Goal: Find contact information: Find contact information

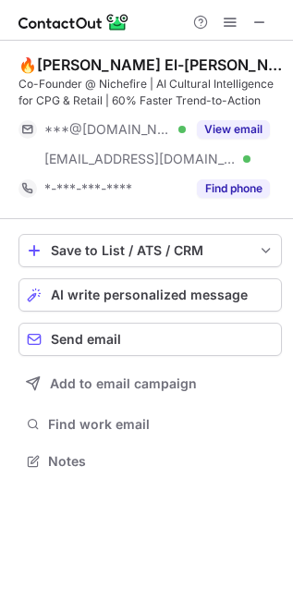
scroll to position [449, 293]
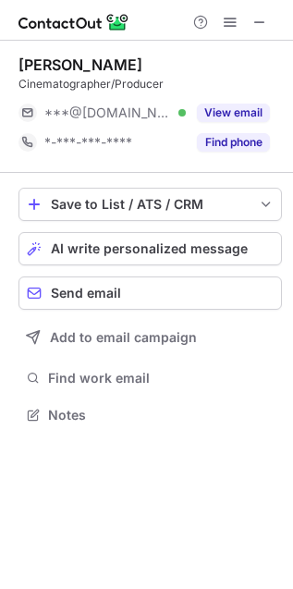
scroll to position [402, 293]
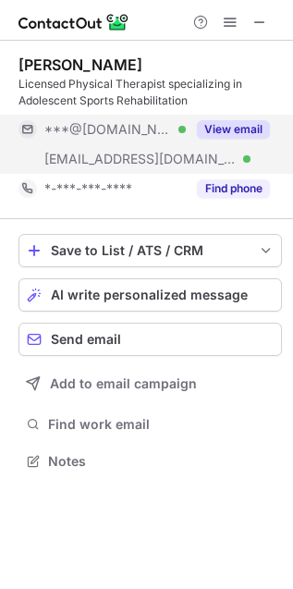
scroll to position [449, 293]
click at [99, 146] on div "***@juno.com Verified" at bounding box center [102, 159] width 167 height 30
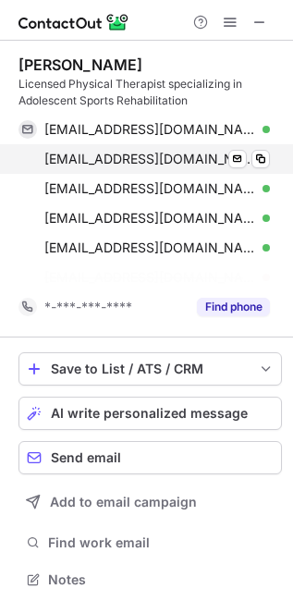
scroll to position [537, 293]
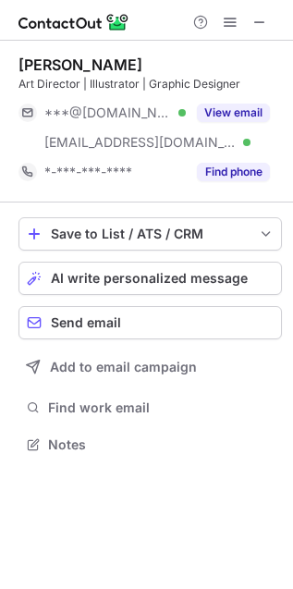
scroll to position [432, 293]
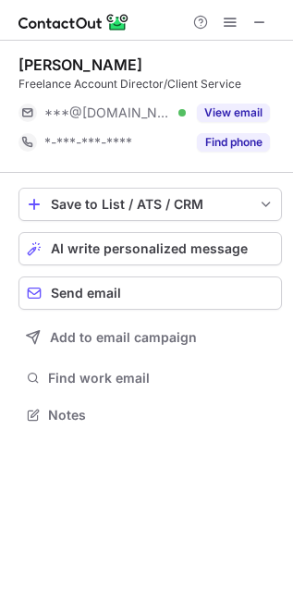
scroll to position [402, 293]
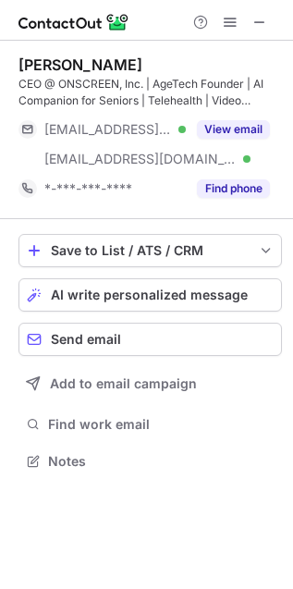
scroll to position [449, 293]
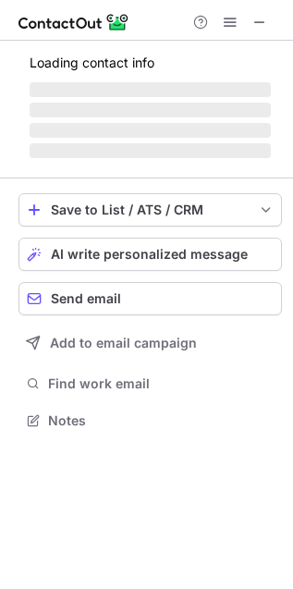
scroll to position [461, 293]
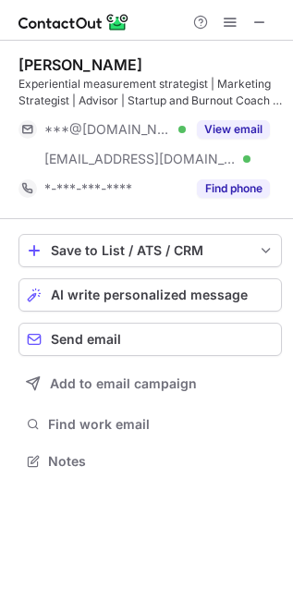
scroll to position [449, 293]
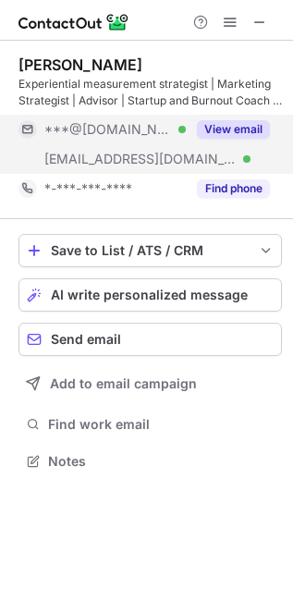
click at [88, 141] on div "***@gmail.com Verified" at bounding box center [102, 130] width 167 height 30
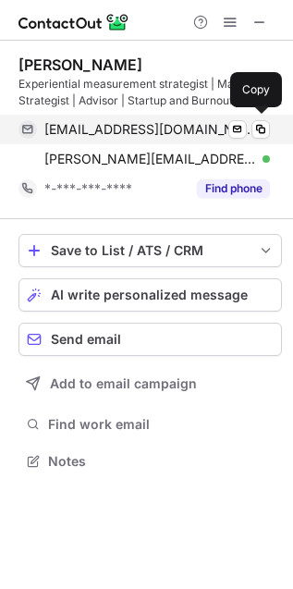
click at [128, 129] on span "laurabeavin@gmail.com" at bounding box center [150, 129] width 212 height 17
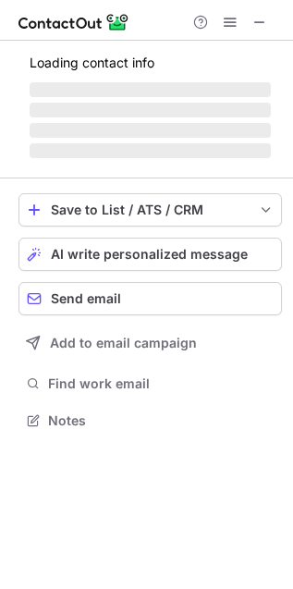
scroll to position [402, 293]
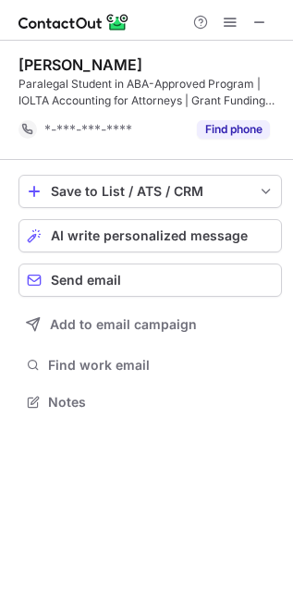
scroll to position [389, 293]
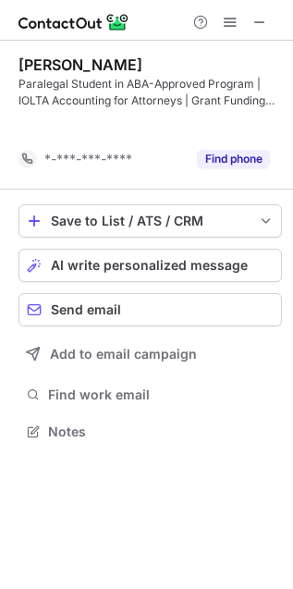
scroll to position [389, 293]
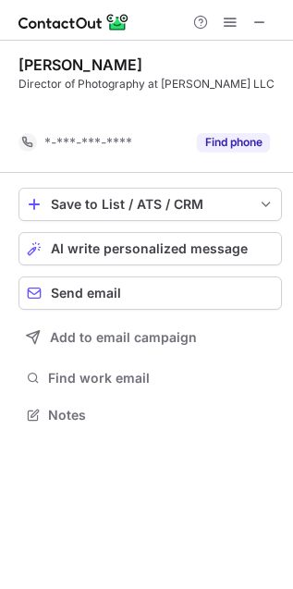
scroll to position [9, 9]
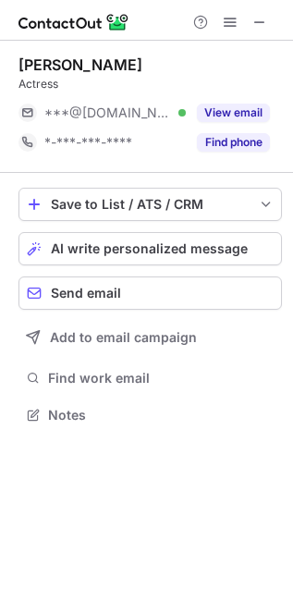
scroll to position [402, 293]
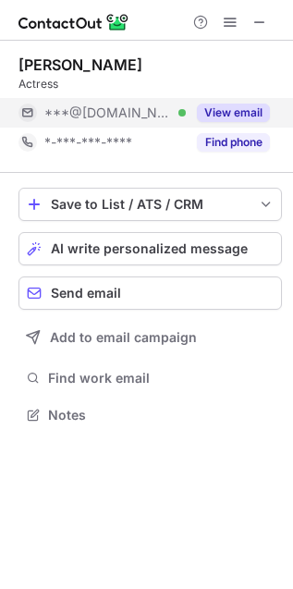
click at [126, 112] on span "***@[DOMAIN_NAME]" at bounding box center [108, 113] width 128 height 17
click at [153, 106] on div "***@[DOMAIN_NAME] Verified" at bounding box center [115, 113] width 142 height 17
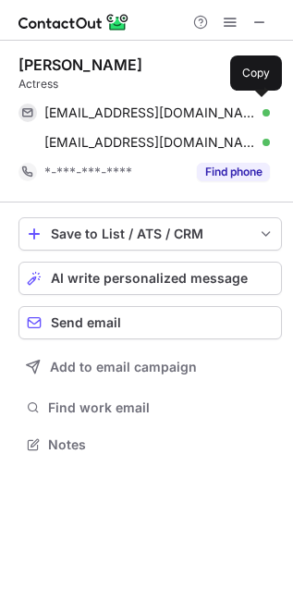
scroll to position [432, 293]
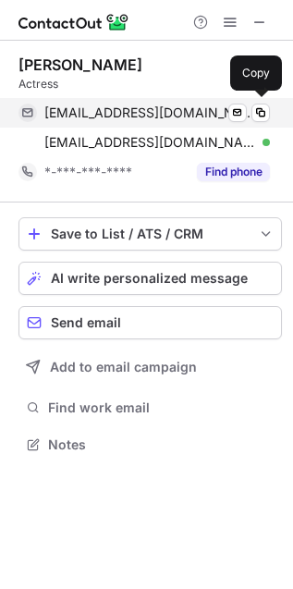
click at [76, 111] on span "[EMAIL_ADDRESS][DOMAIN_NAME]" at bounding box center [150, 113] width 212 height 17
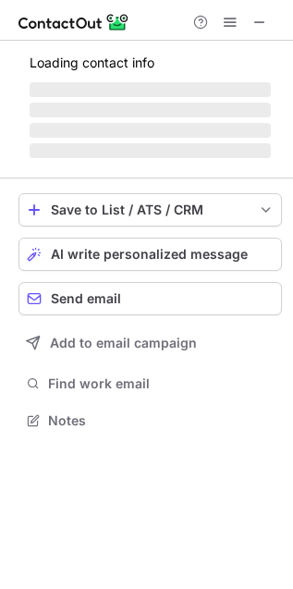
scroll to position [432, 293]
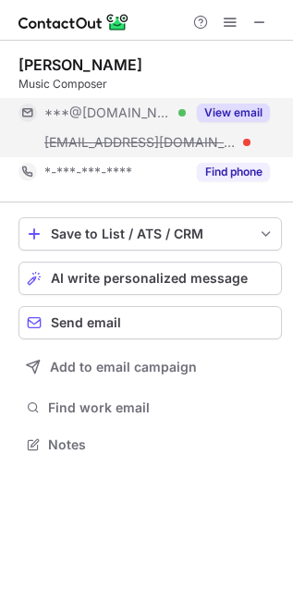
drag, startPoint x: 123, startPoint y: 112, endPoint x: 99, endPoint y: 112, distance: 24.1
click at [123, 112] on span "***@[DOMAIN_NAME]" at bounding box center [108, 113] width 128 height 17
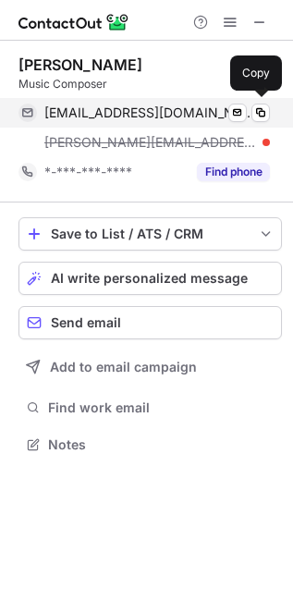
click at [114, 112] on span "[EMAIL_ADDRESS][DOMAIN_NAME]" at bounding box center [150, 113] width 212 height 17
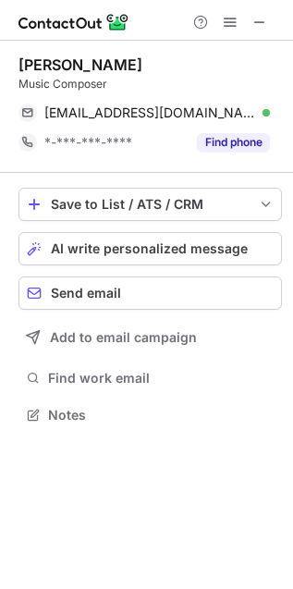
scroll to position [10, 9]
